Goal: Communication & Community: Answer question/provide support

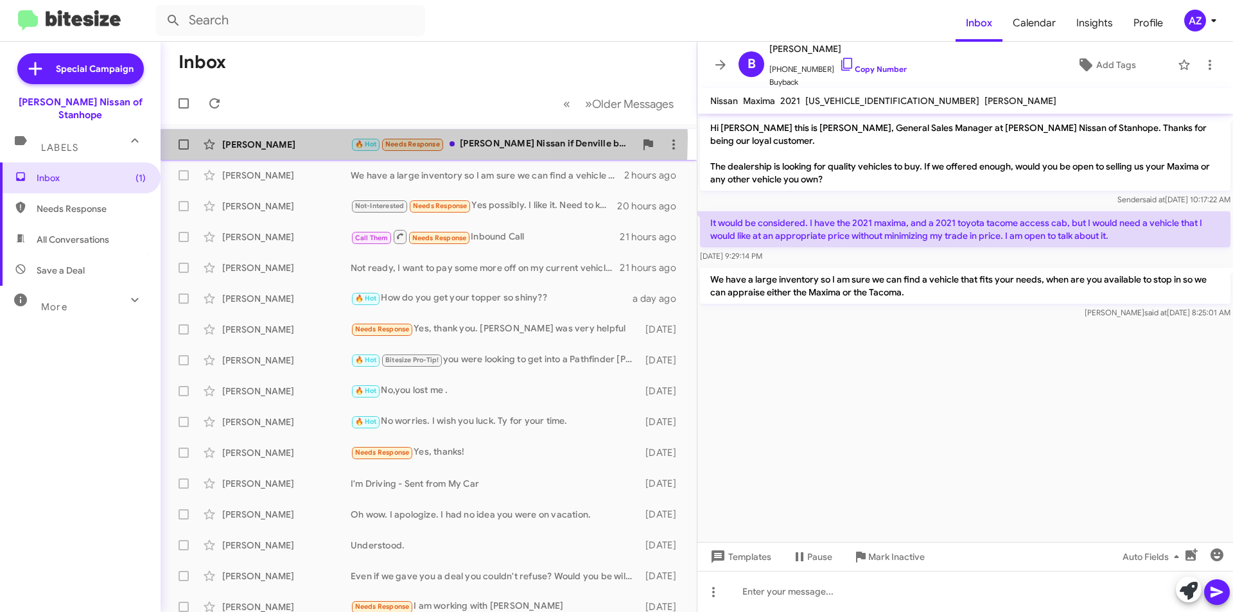
click at [293, 138] on div "[PERSON_NAME]" at bounding box center [286, 144] width 128 height 13
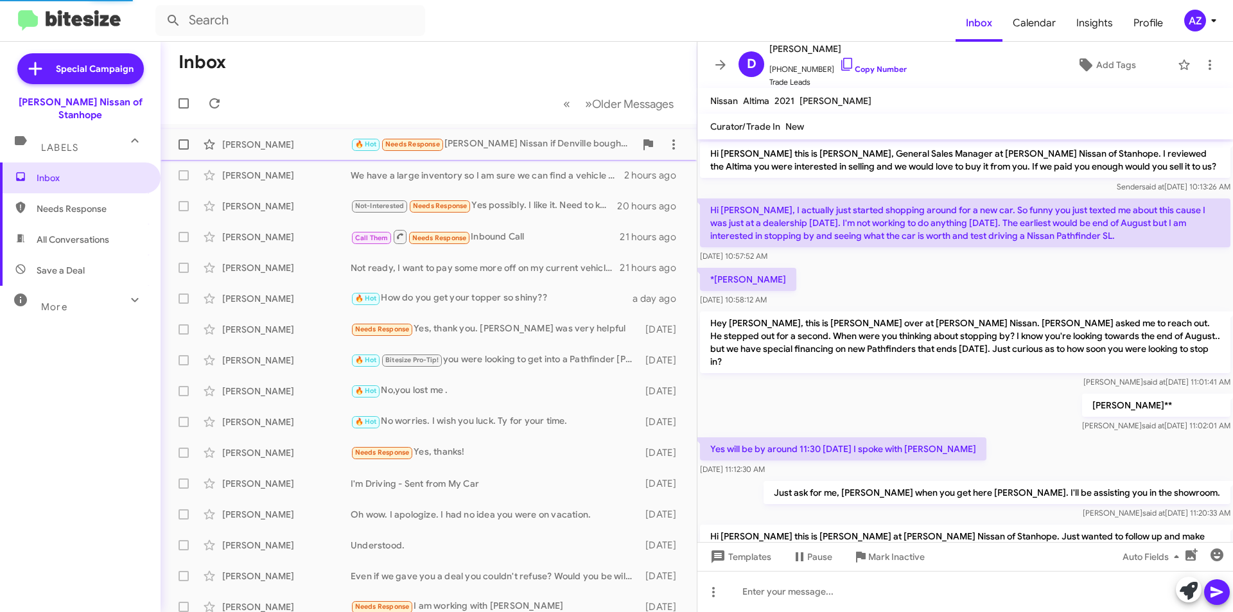
scroll to position [476, 0]
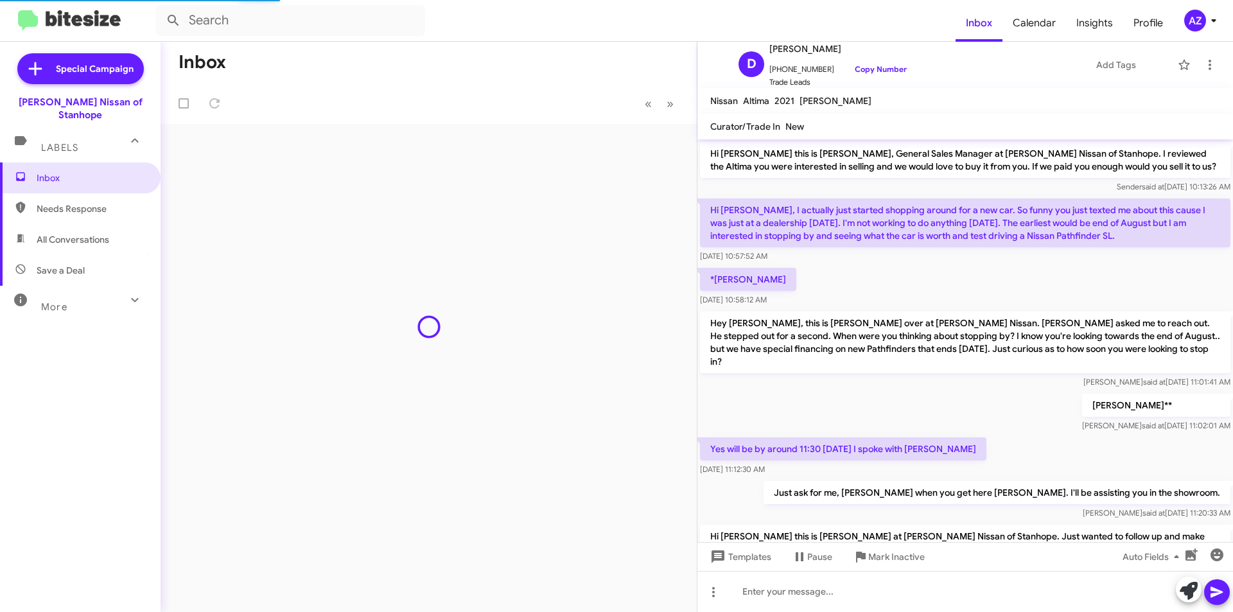
scroll to position [476, 0]
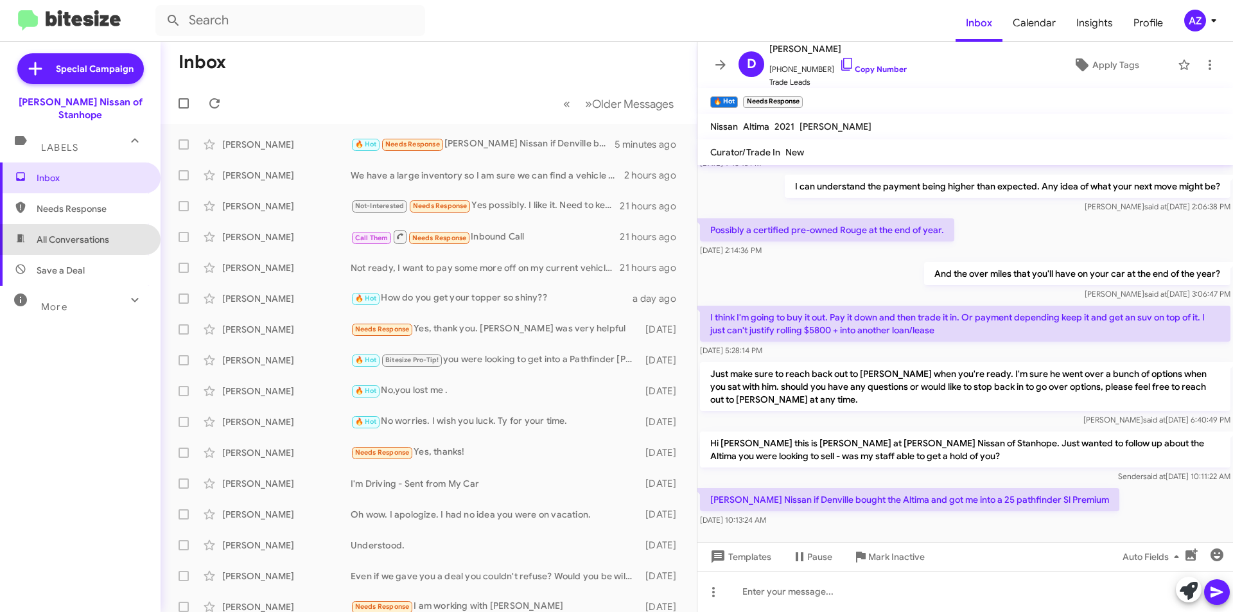
click at [117, 229] on span "All Conversations" at bounding box center [80, 239] width 161 height 31
type input "in:all-conversations"
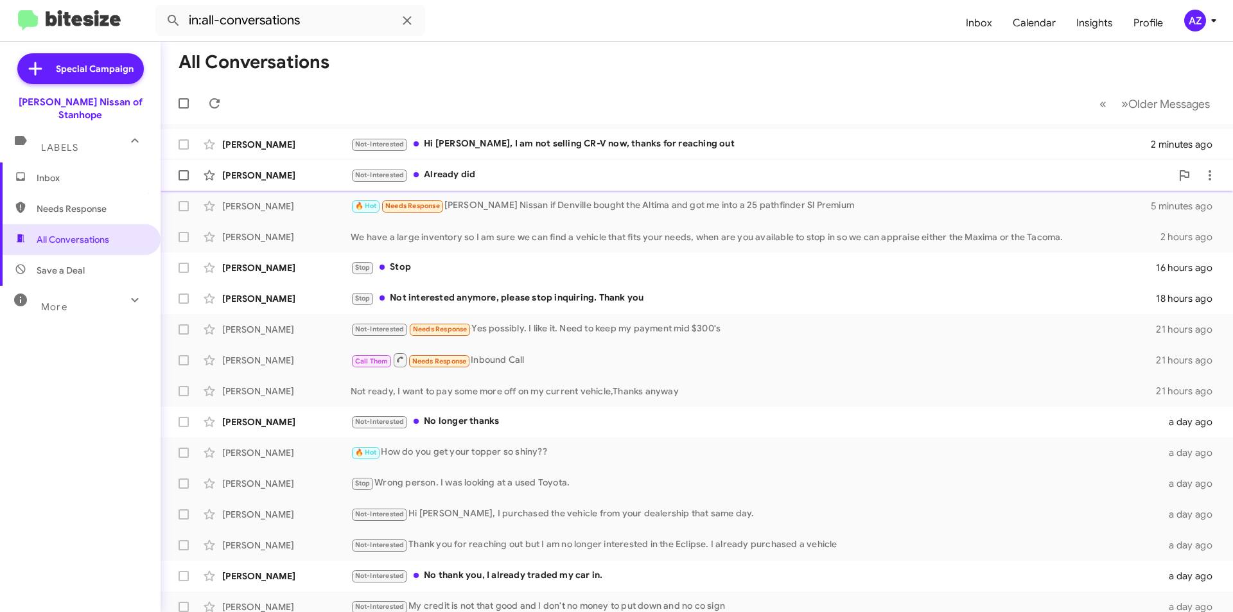
click at [527, 171] on div "Not-Interested Already did" at bounding box center [761, 175] width 821 height 15
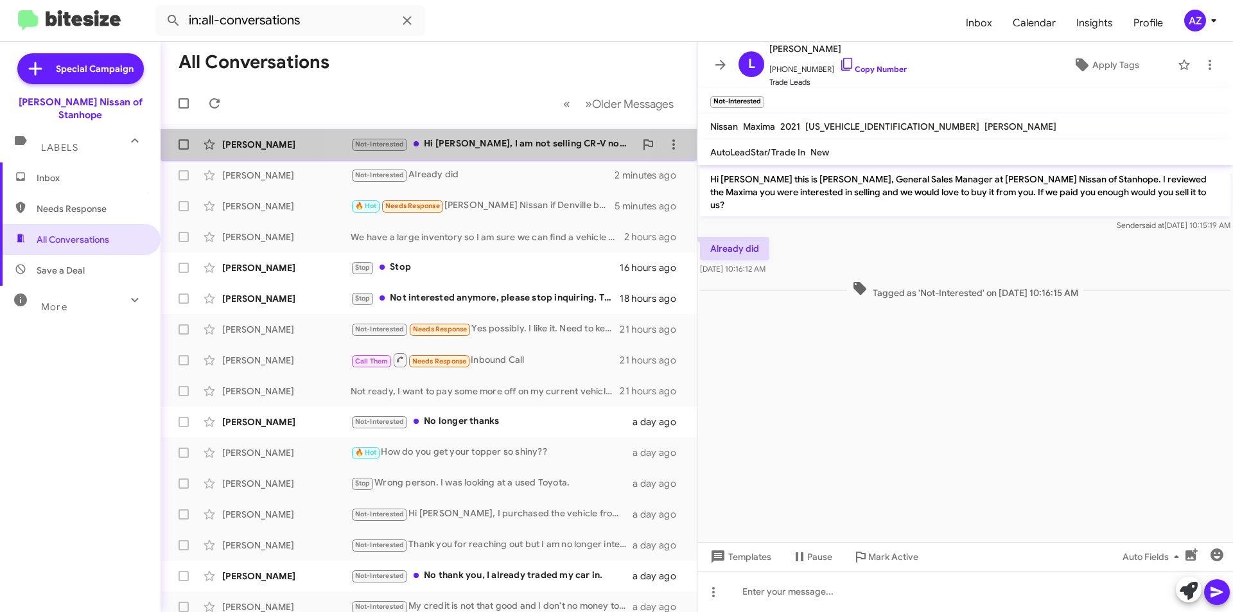
click at [461, 147] on div "Not-Interested Hi [PERSON_NAME], I am not selling CR-V now, thanks for reaching…" at bounding box center [493, 144] width 285 height 15
